Goal: Task Accomplishment & Management: Manage account settings

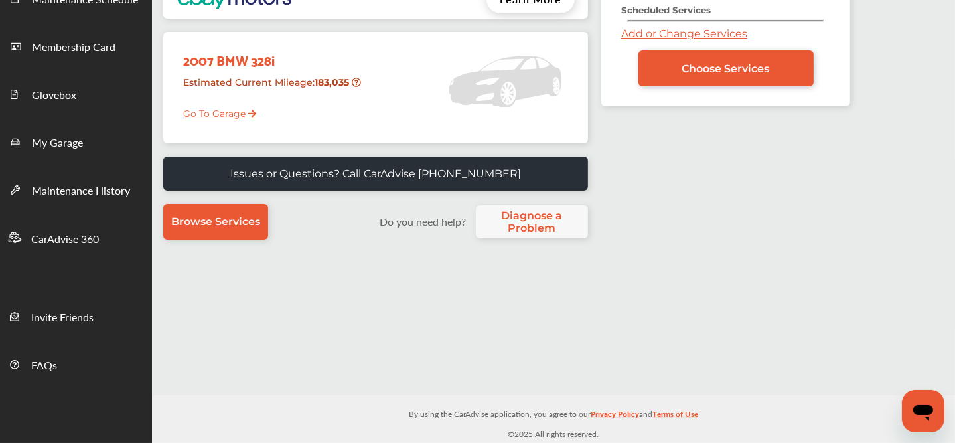
scroll to position [111, 0]
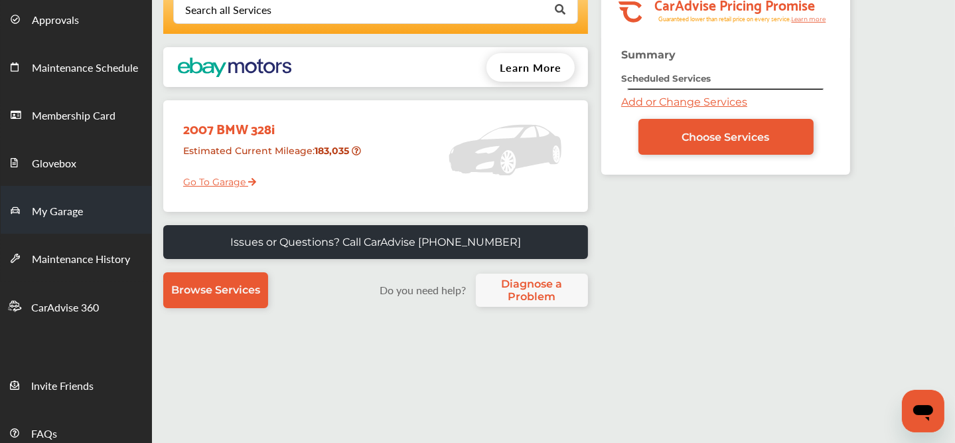
click at [74, 218] on span "My Garage" at bounding box center [57, 211] width 51 height 17
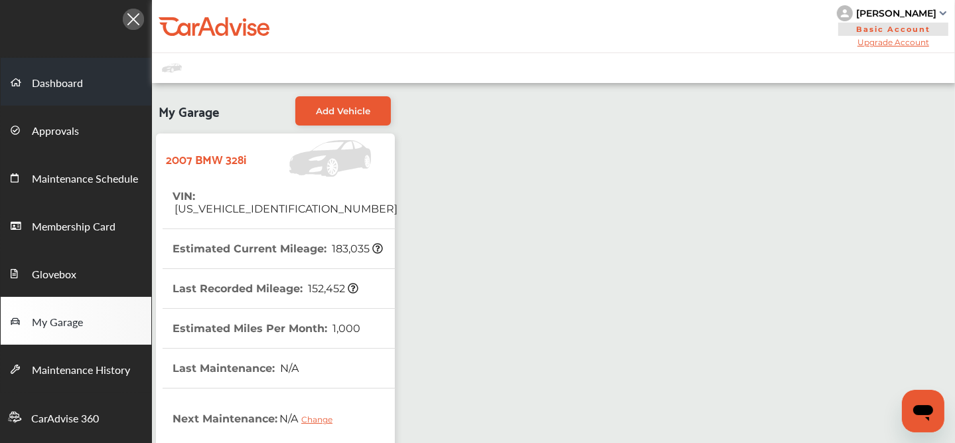
click at [58, 87] on span "Dashboard" at bounding box center [57, 83] width 51 height 17
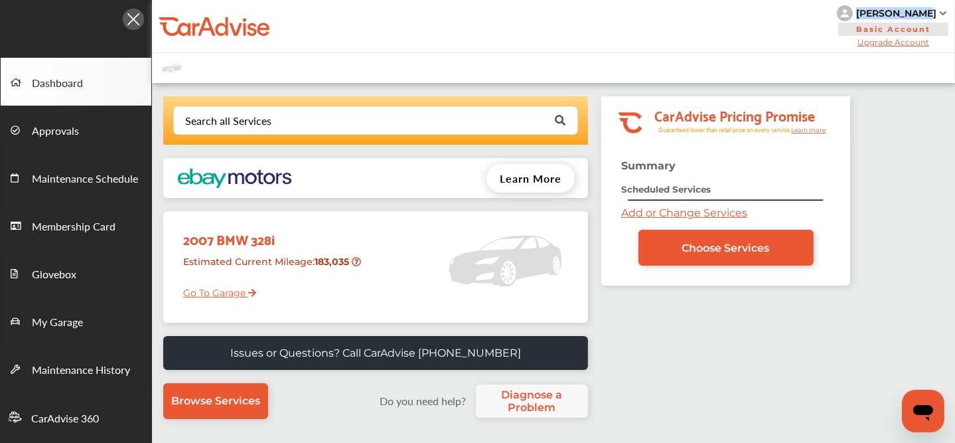
drag, startPoint x: 936, startPoint y: 11, endPoint x: 874, endPoint y: 10, distance: 61.7
click at [874, 10] on div "[PERSON_NAME]" at bounding box center [896, 13] width 80 height 12
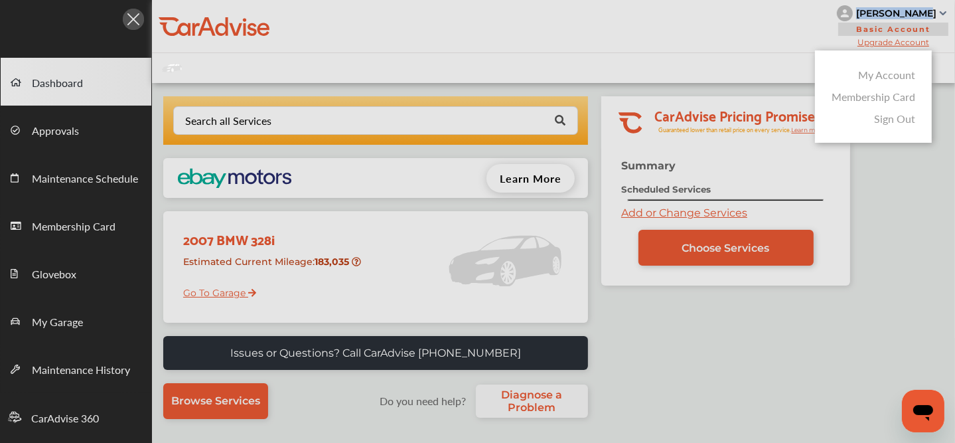
copy div "[PERSON_NAME]"
click at [684, 210] on div at bounding box center [477, 254] width 955 height 509
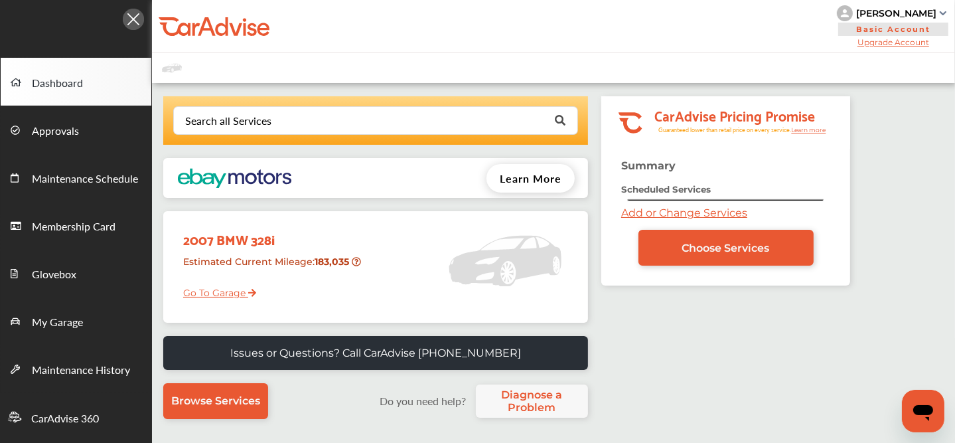
click at [652, 210] on link "Add or Change Services" at bounding box center [684, 212] width 126 height 13
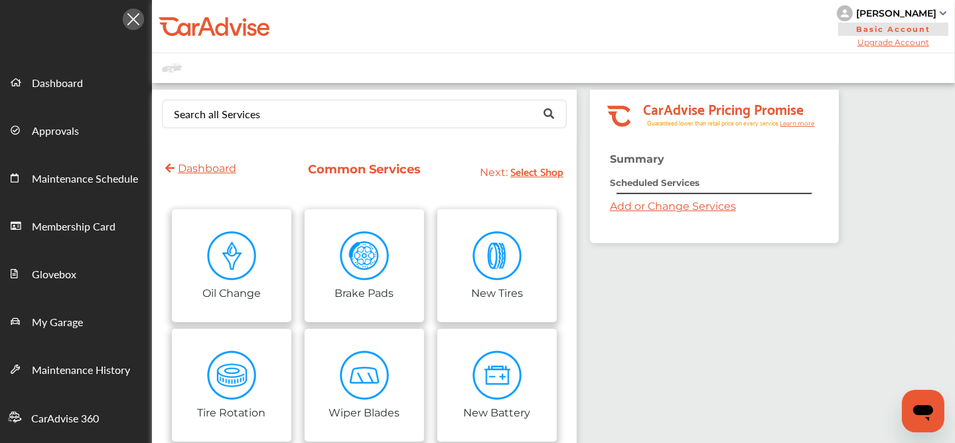
scroll to position [5, 0]
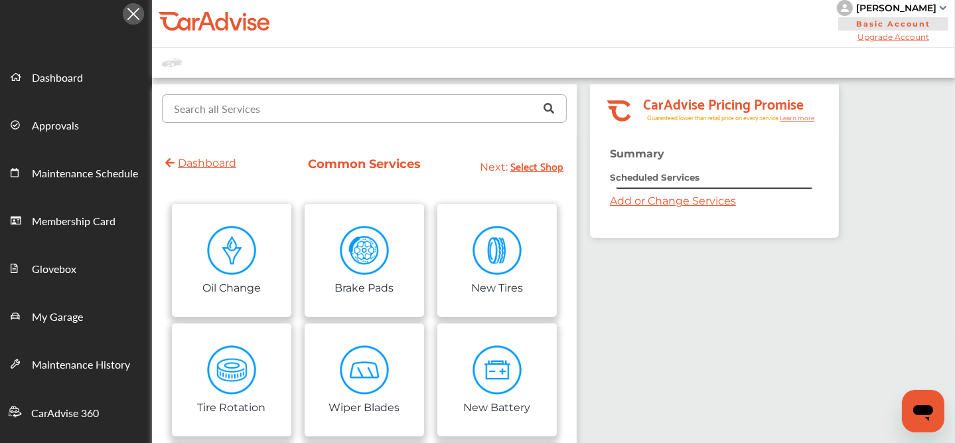
click at [262, 107] on input "text" at bounding box center [361, 108] width 396 height 26
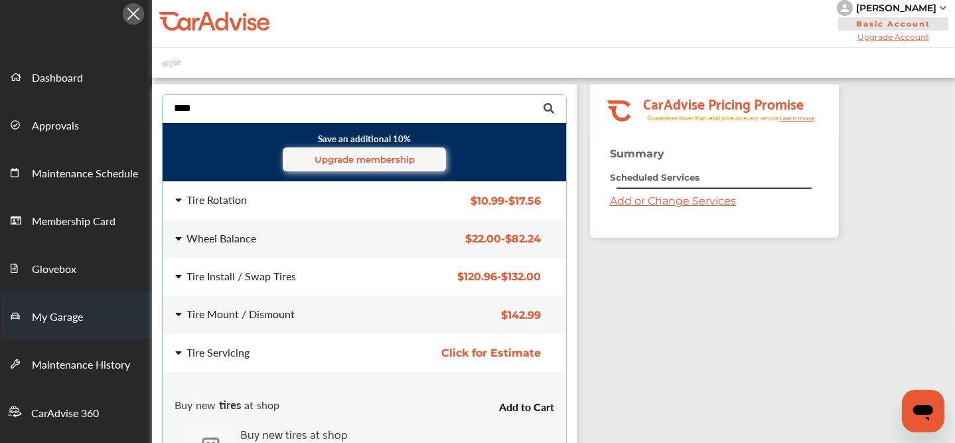
type input "****"
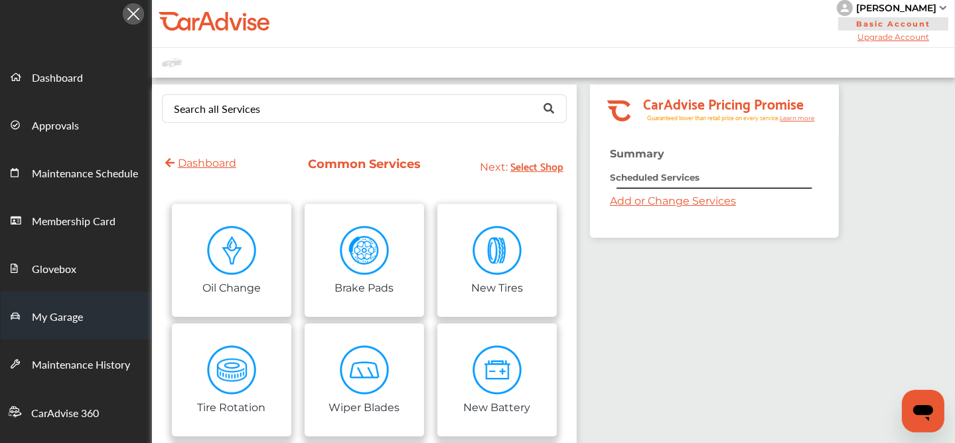
click at [78, 311] on span "My Garage" at bounding box center [57, 317] width 51 height 17
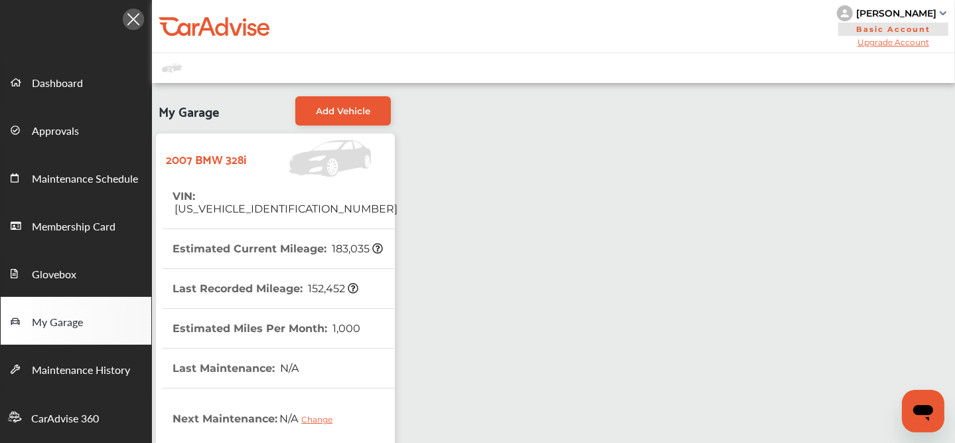
click at [911, 11] on div "[PERSON_NAME]" at bounding box center [896, 13] width 80 height 12
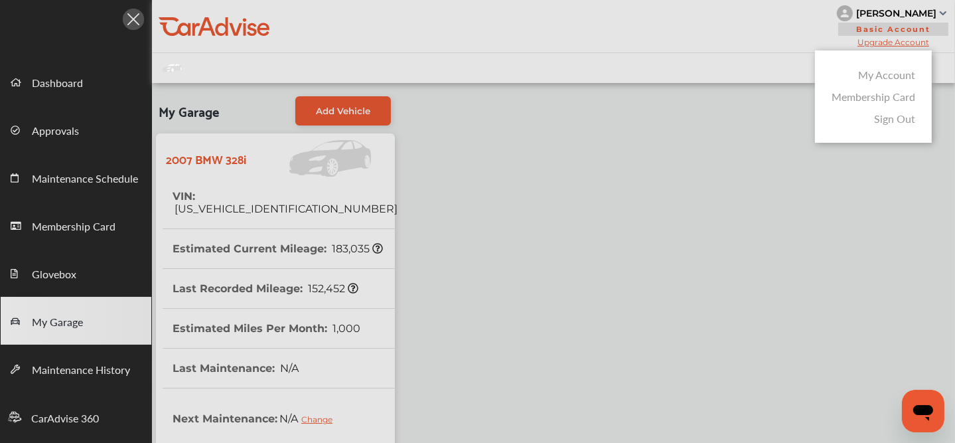
click at [876, 77] on link "My Account" at bounding box center [886, 74] width 57 height 15
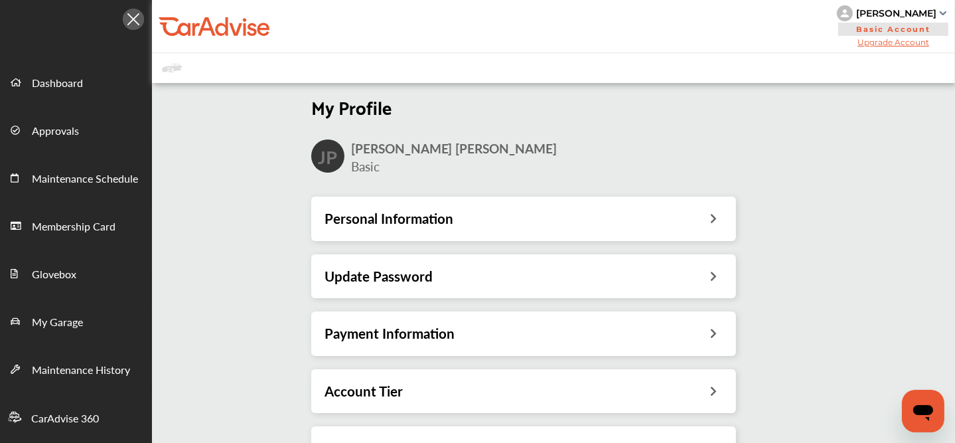
click at [368, 213] on h3 "Personal Information" at bounding box center [389, 218] width 129 height 17
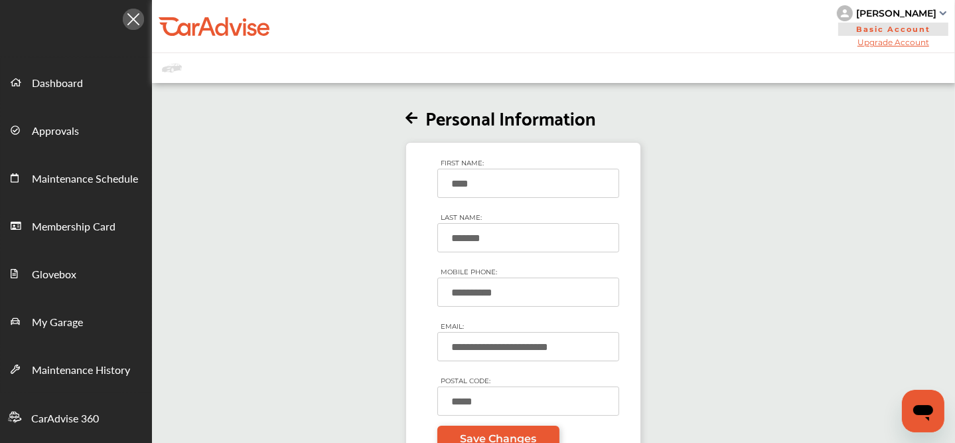
click at [366, 283] on div "**********" at bounding box center [523, 274] width 764 height 377
click at [479, 293] on input "**********" at bounding box center [528, 291] width 182 height 29
